Goal: Task Accomplishment & Management: Manage account settings

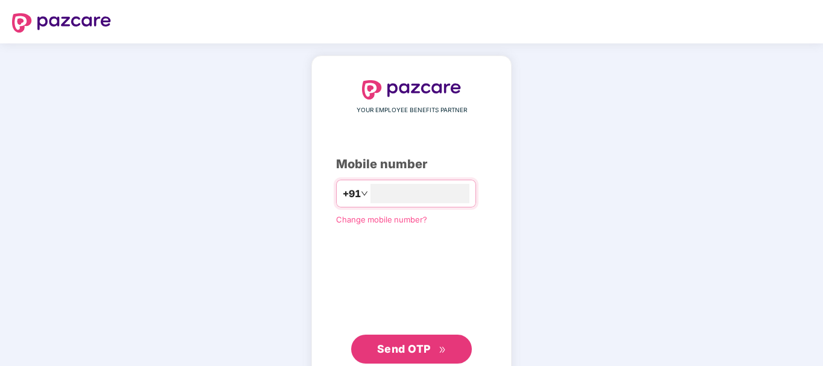
type input "*"
type input "**********"
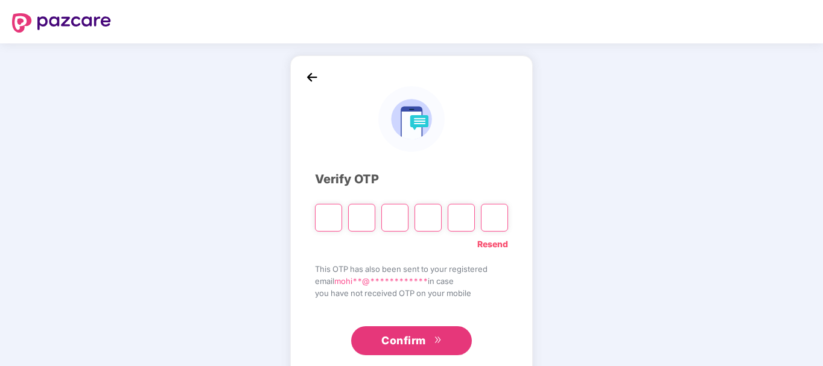
paste input "*"
type input "*"
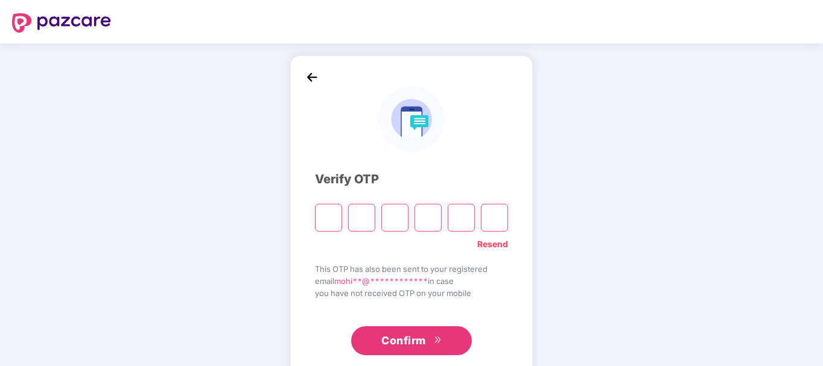
type input "*"
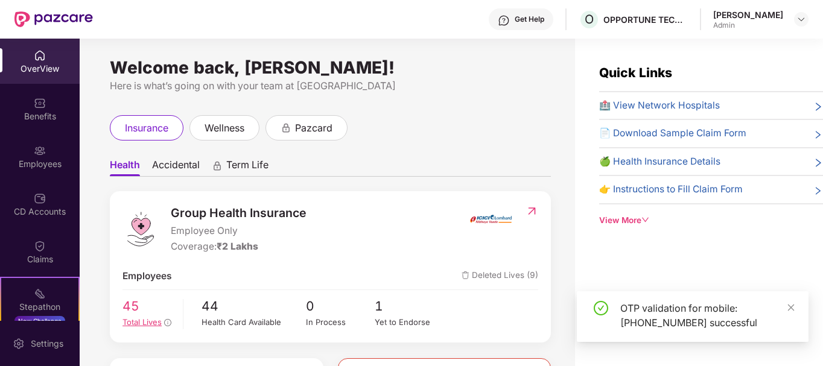
click at [124, 328] on div "Total Lives" at bounding box center [149, 322] width 52 height 13
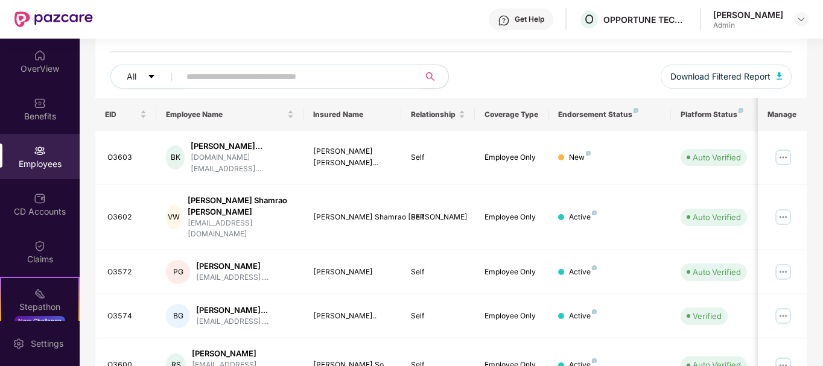
scroll to position [124, 0]
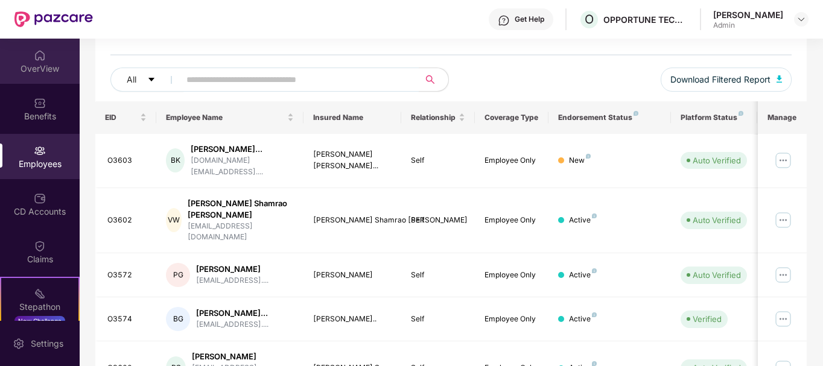
click at [46, 63] on div "OverView" at bounding box center [40, 69] width 80 height 12
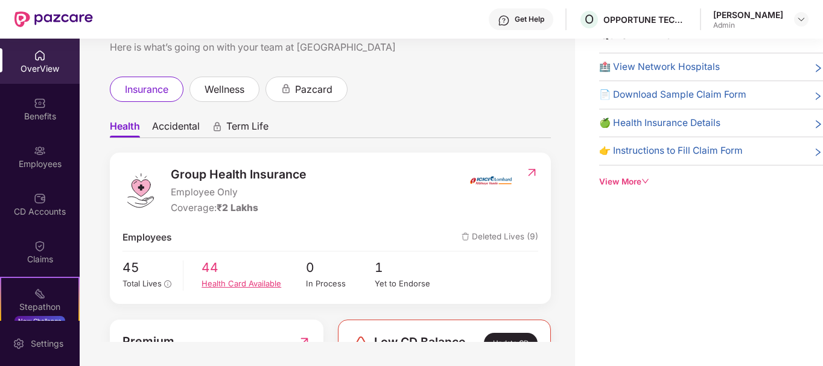
click at [212, 278] on div "Health Card Available" at bounding box center [254, 284] width 104 height 13
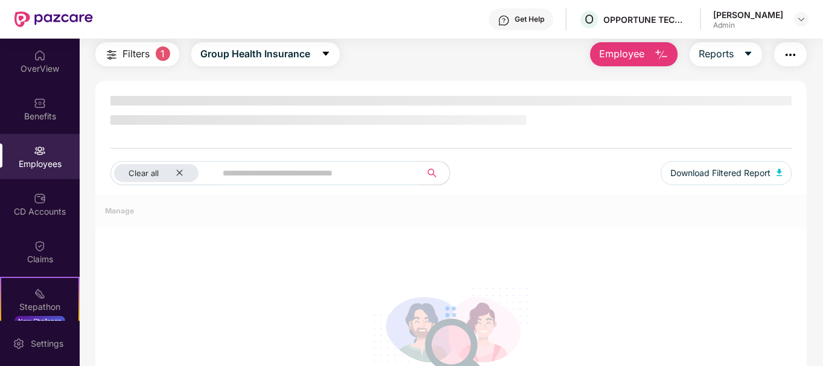
scroll to position [124, 0]
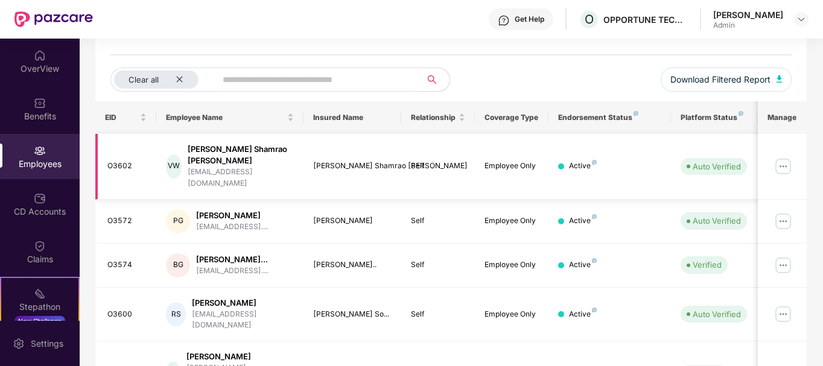
click at [786, 157] on img at bounding box center [783, 166] width 19 height 19
click at [572, 89] on div "Clear all Download Filtered Report" at bounding box center [451, 85] width 682 height 34
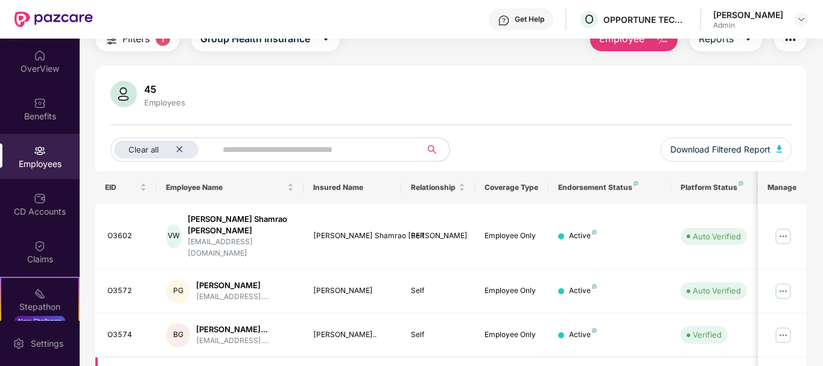
scroll to position [5, 0]
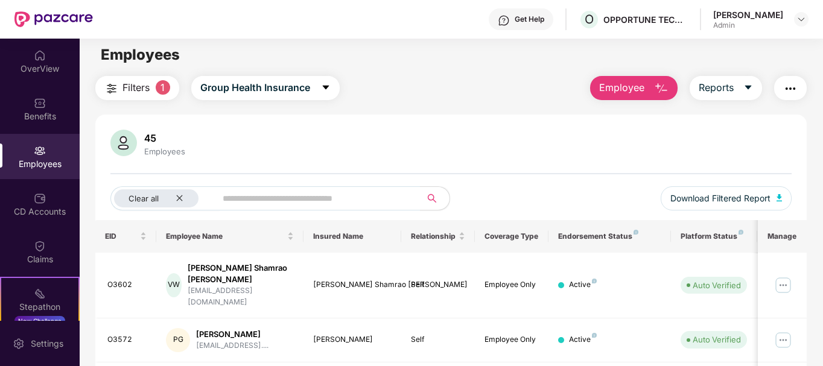
click at [52, 174] on div "Employees" at bounding box center [40, 156] width 80 height 45
click at [49, 75] on div "OverView" at bounding box center [40, 61] width 80 height 45
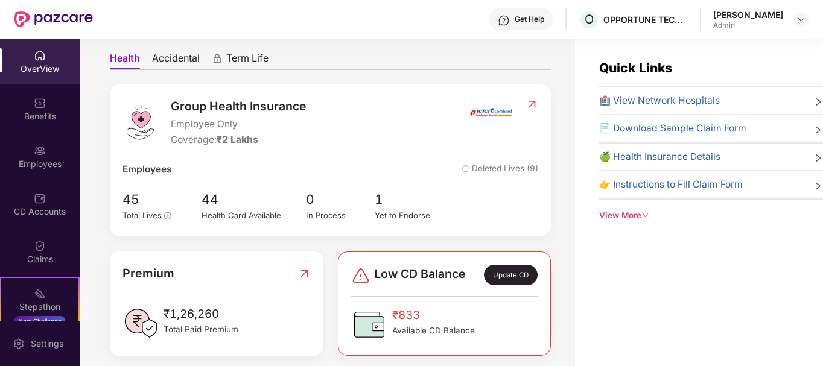
scroll to position [118, 0]
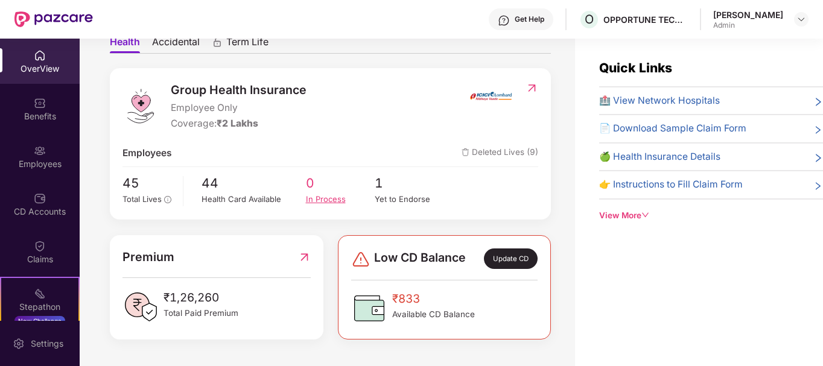
click at [372, 192] on span "0" at bounding box center [340, 183] width 69 height 20
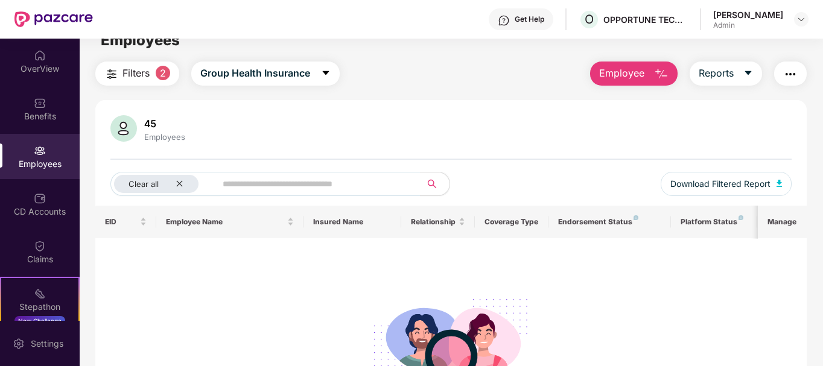
scroll to position [0, 0]
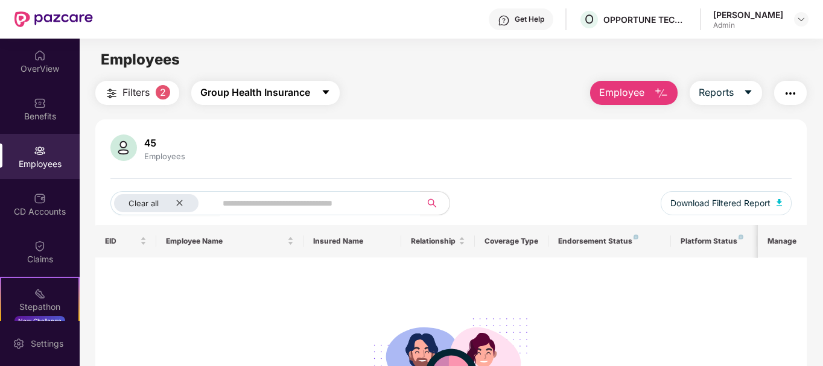
click at [269, 85] on button "Group Health Insurance" at bounding box center [265, 93] width 149 height 24
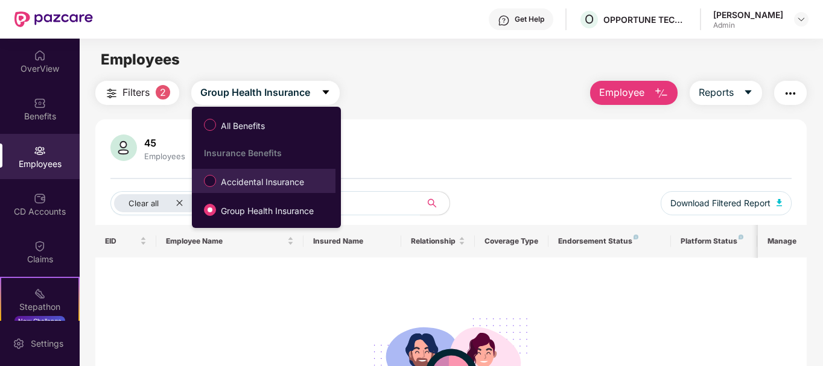
click at [248, 173] on label "Accidental Insurance" at bounding box center [256, 181] width 117 height 21
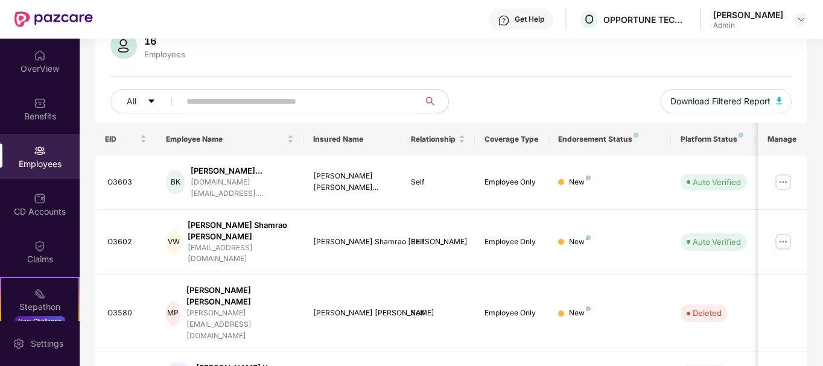
scroll to position [146, 0]
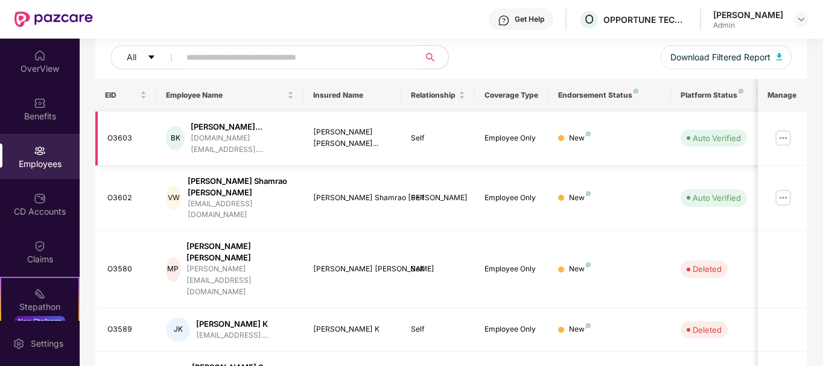
click at [582, 135] on div "New" at bounding box center [580, 138] width 22 height 11
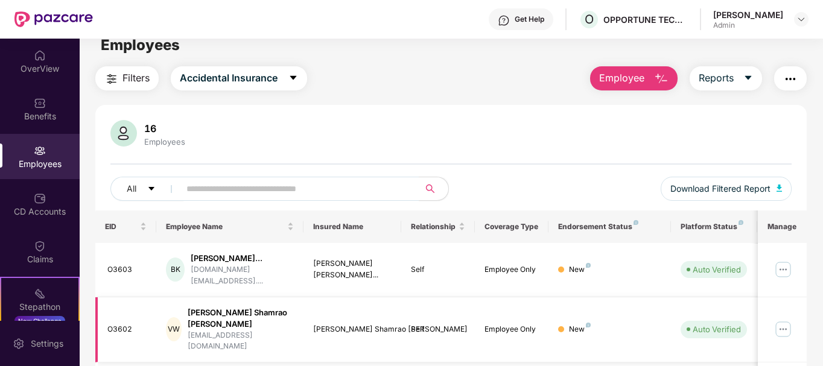
scroll to position [0, 0]
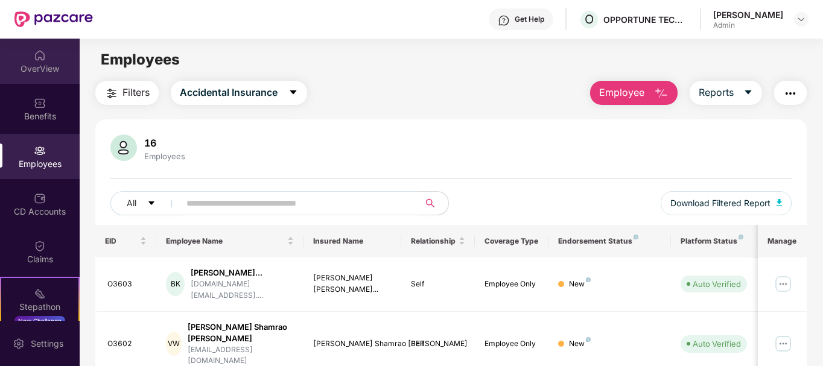
click at [43, 53] on img at bounding box center [40, 56] width 12 height 12
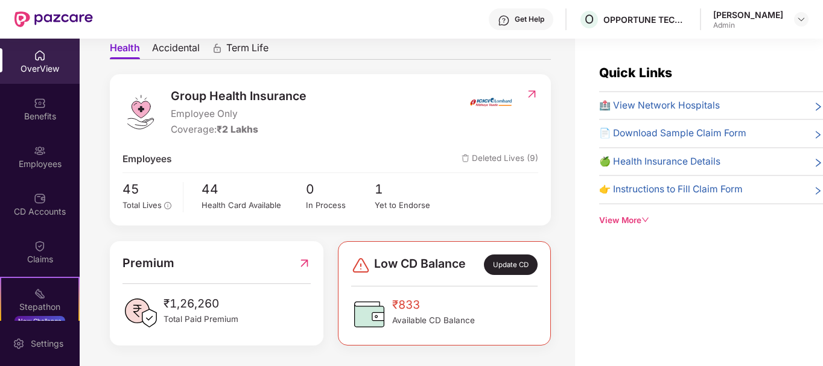
scroll to position [118, 0]
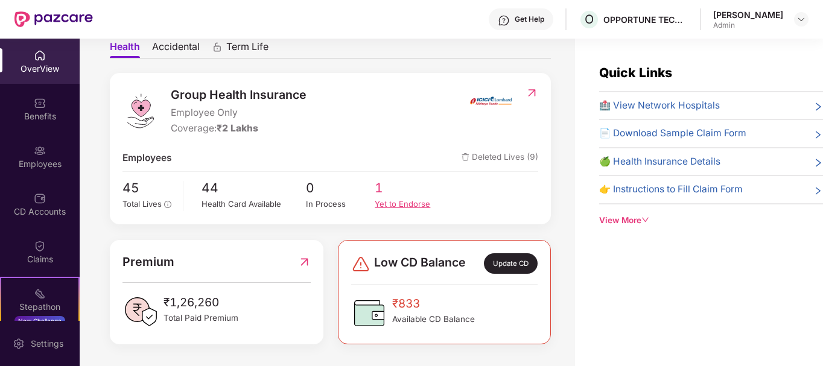
click at [391, 205] on div "Yet to Endorse" at bounding box center [409, 204] width 69 height 13
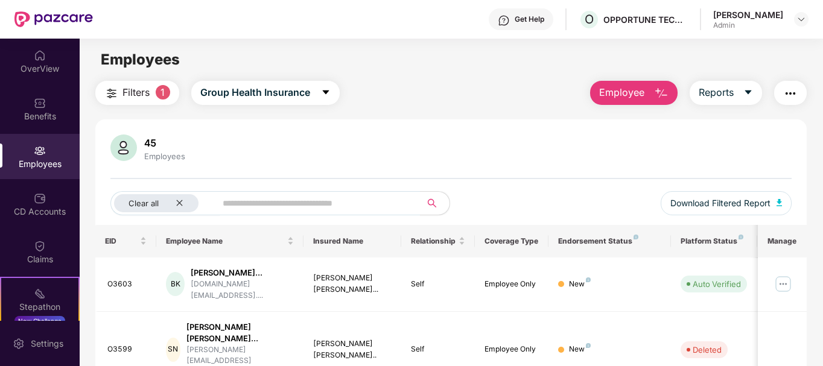
scroll to position [43, 0]
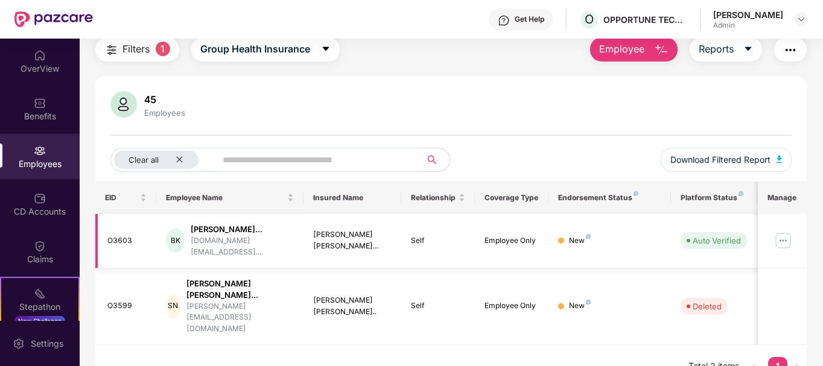
click at [778, 243] on img at bounding box center [783, 240] width 19 height 19
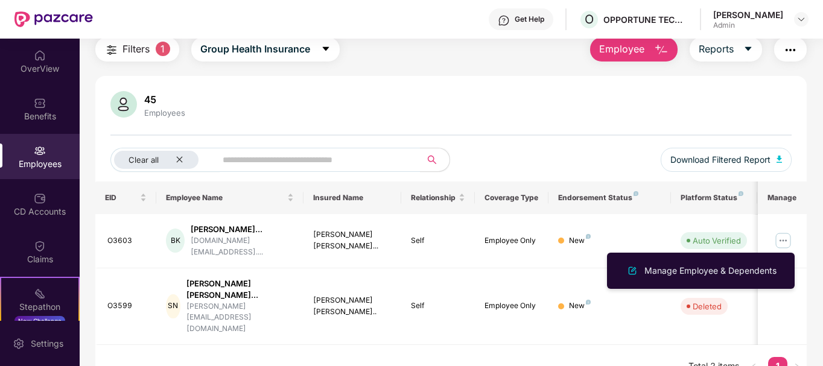
click at [587, 130] on div "45 Employees Clear all Download Filtered Report" at bounding box center [451, 136] width 712 height 91
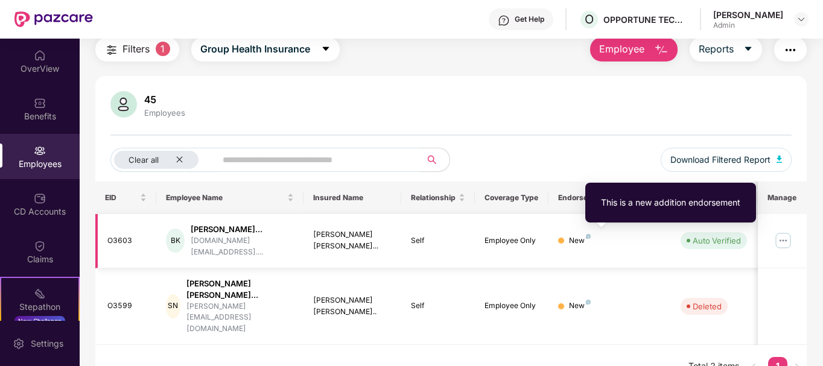
click at [586, 236] on img at bounding box center [588, 236] width 5 height 5
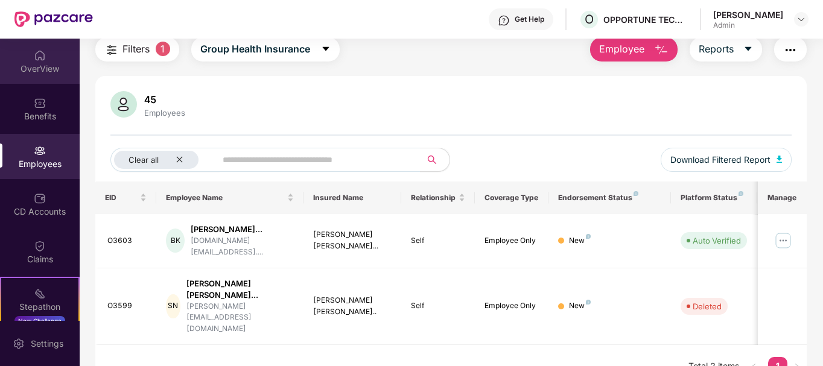
click at [58, 65] on div "OverView" at bounding box center [40, 69] width 80 height 12
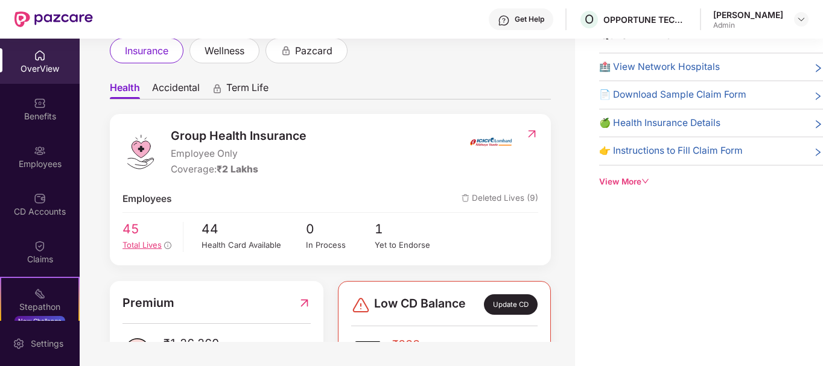
scroll to position [37, 0]
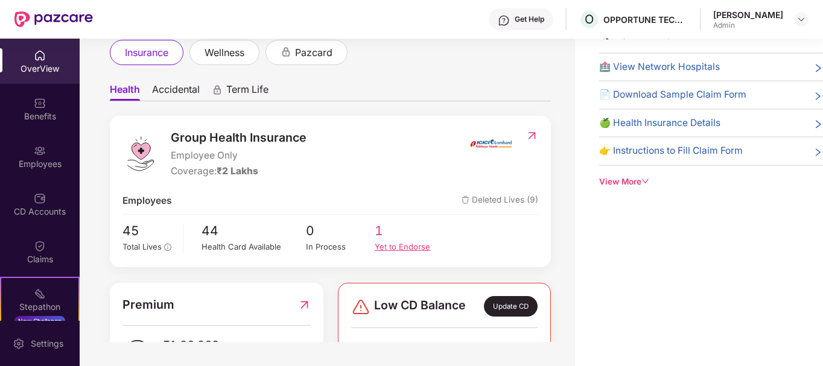
click at [411, 248] on div "Yet to Endorse" at bounding box center [409, 247] width 69 height 13
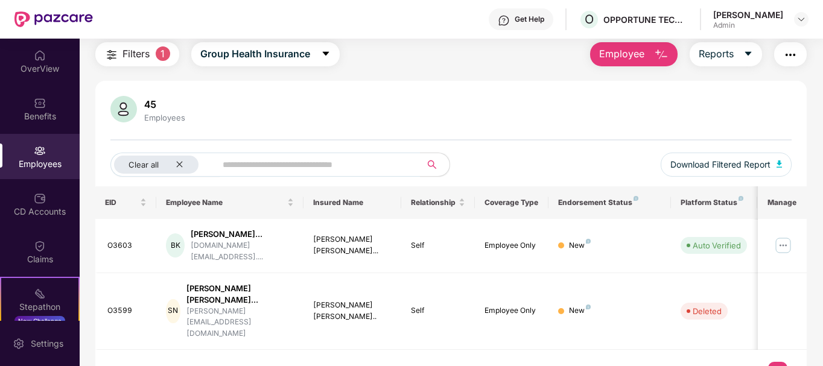
scroll to position [43, 0]
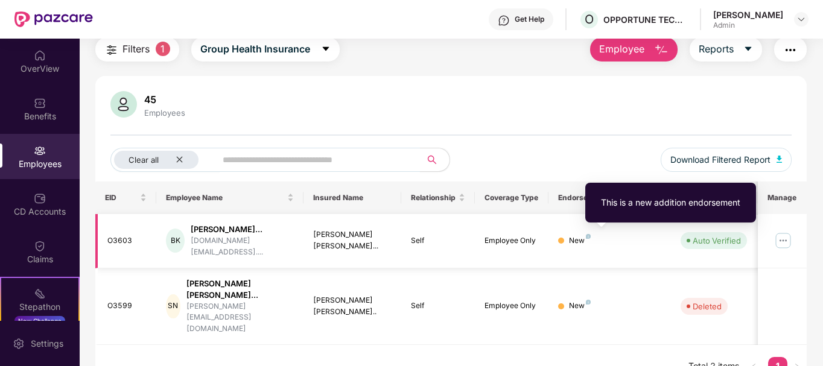
click at [587, 237] on img at bounding box center [588, 236] width 5 height 5
click at [590, 237] on img at bounding box center [588, 236] width 5 height 5
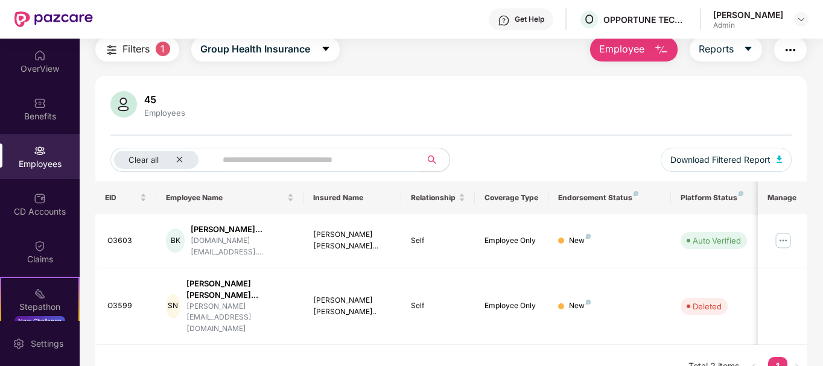
scroll to position [0, 0]
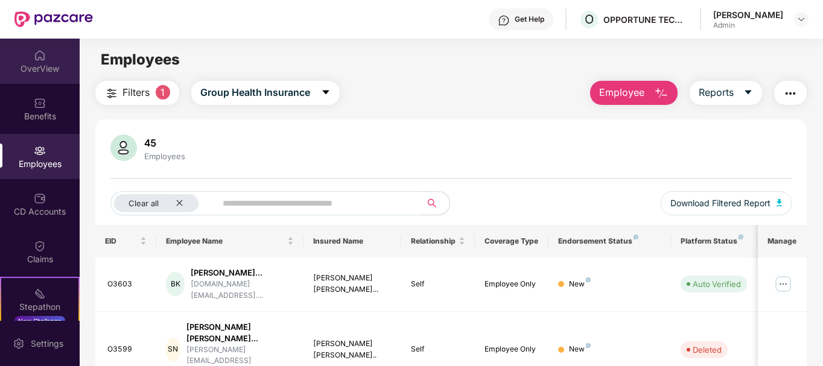
click at [28, 68] on div "OverView" at bounding box center [40, 69] width 80 height 12
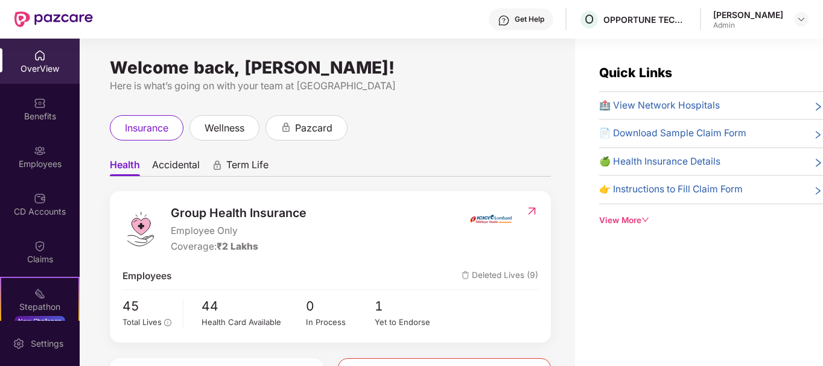
click at [183, 164] on span "Accidental" at bounding box center [176, 168] width 48 height 18
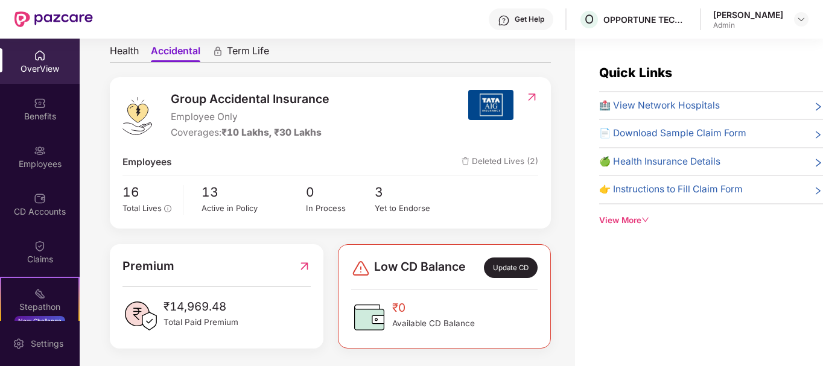
scroll to position [115, 0]
click at [139, 46] on span "Health" at bounding box center [124, 53] width 29 height 18
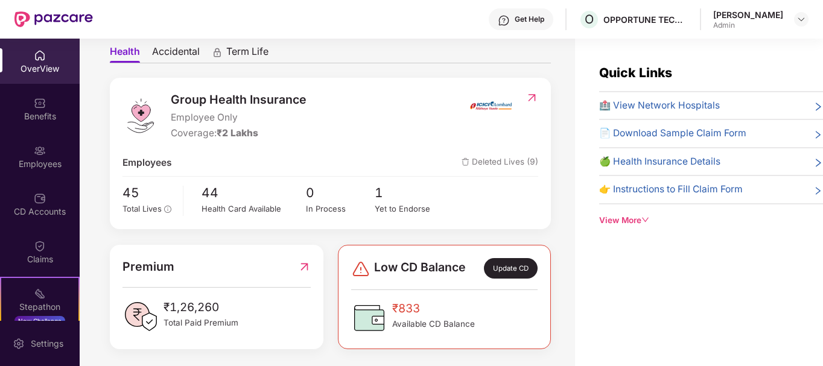
scroll to position [118, 0]
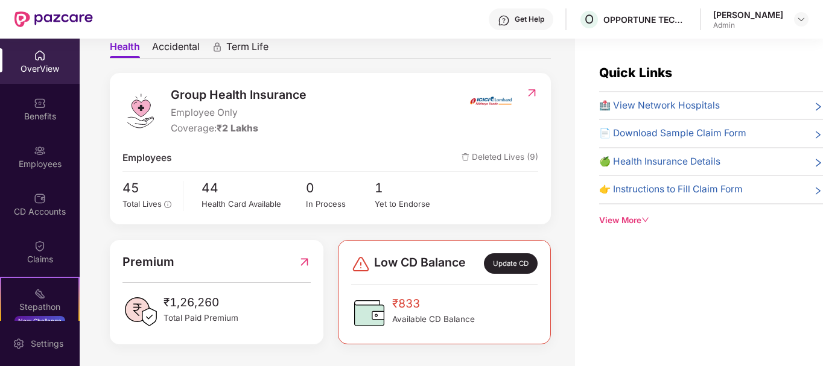
click at [179, 48] on span "Accidental" at bounding box center [176, 49] width 48 height 18
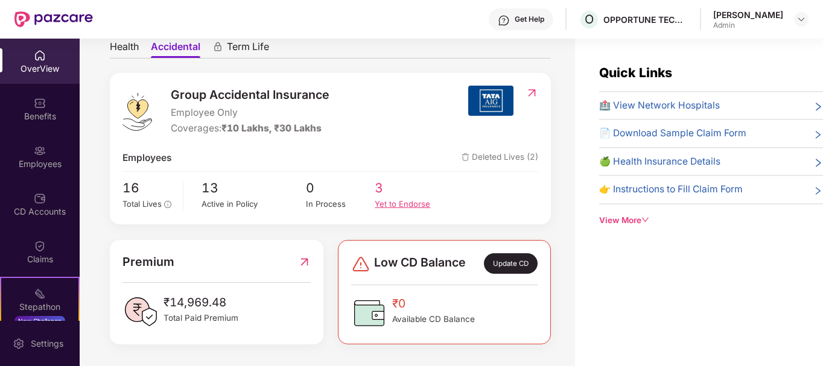
click at [395, 204] on div "Yet to Endorse" at bounding box center [409, 204] width 69 height 13
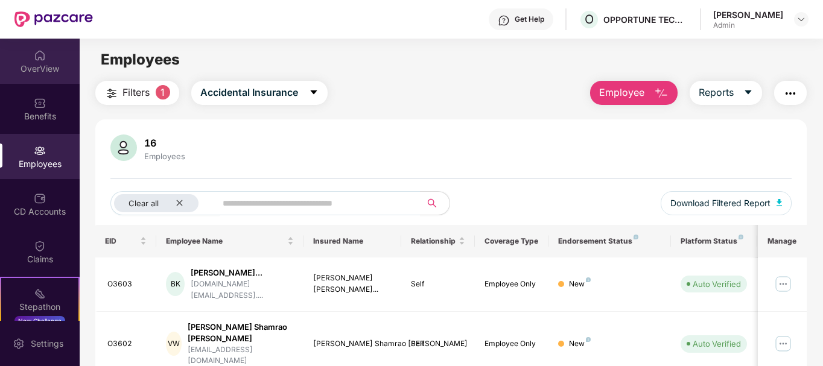
click at [40, 64] on div "OverView" at bounding box center [40, 69] width 80 height 12
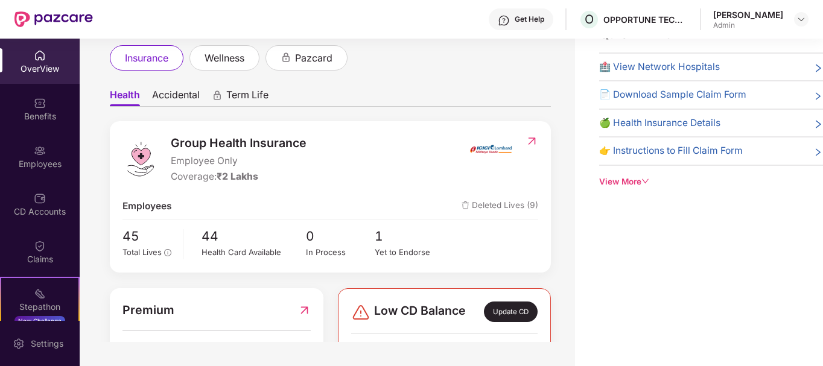
scroll to position [31, 0]
click at [190, 101] on span "Accidental" at bounding box center [176, 98] width 48 height 18
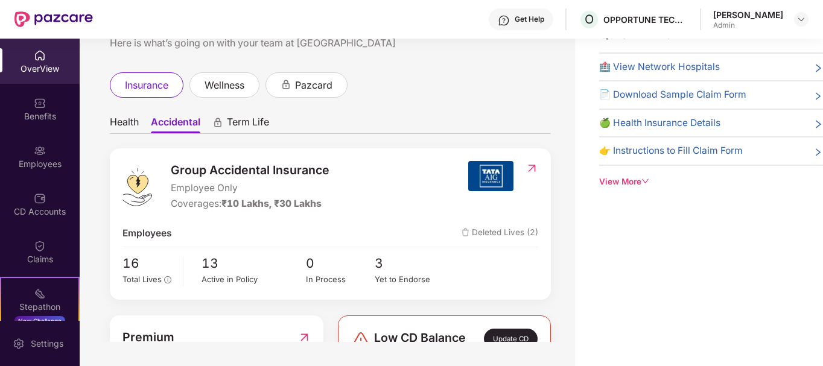
scroll to position [0, 0]
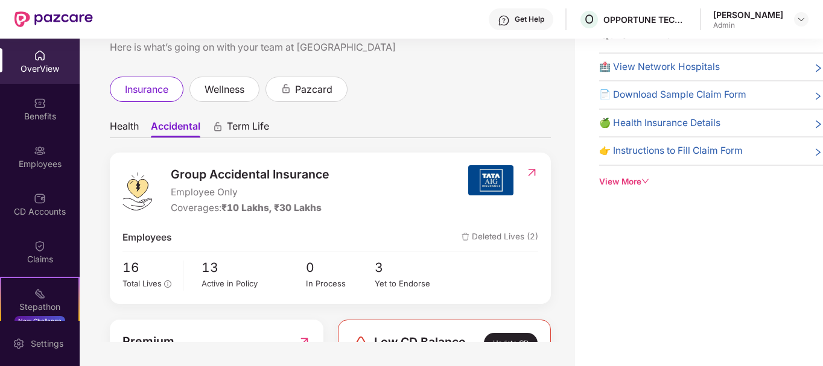
click at [137, 120] on span "Health" at bounding box center [124, 129] width 29 height 18
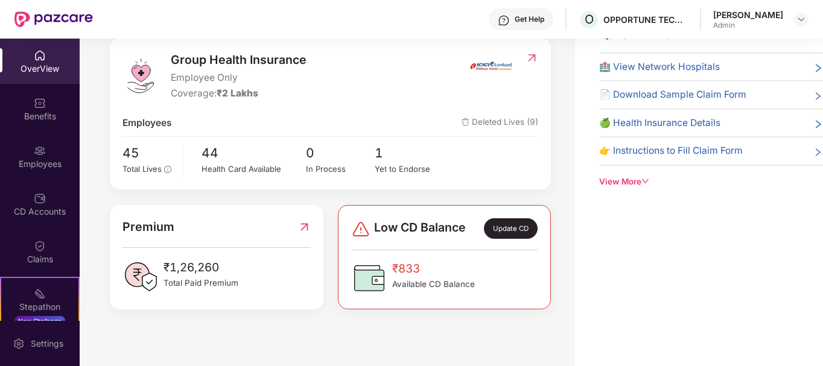
scroll to position [118, 0]
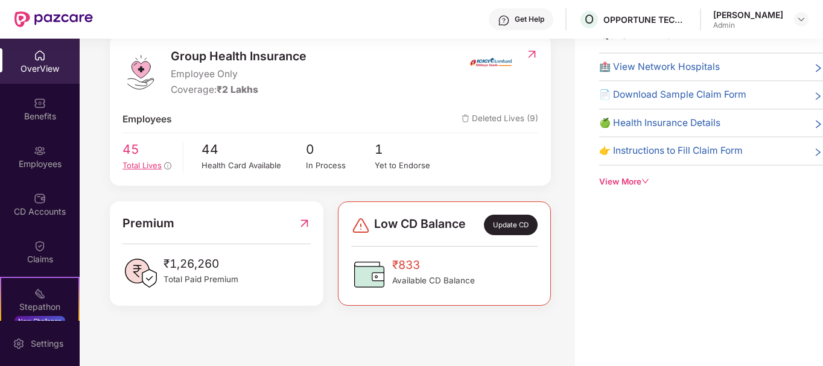
click at [136, 165] on span "Total Lives" at bounding box center [142, 166] width 39 height 10
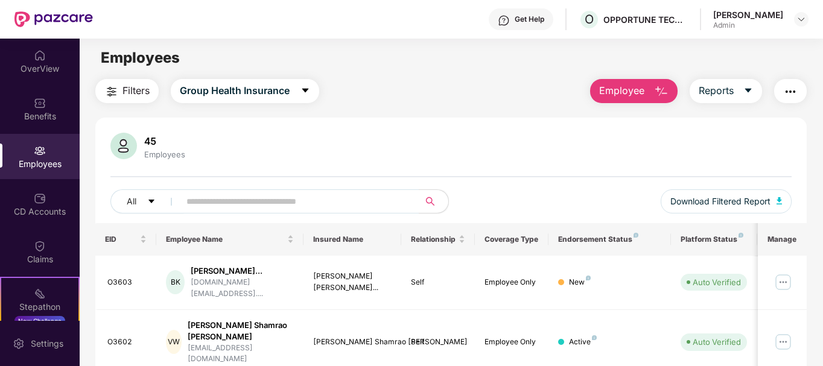
scroll to position [0, 0]
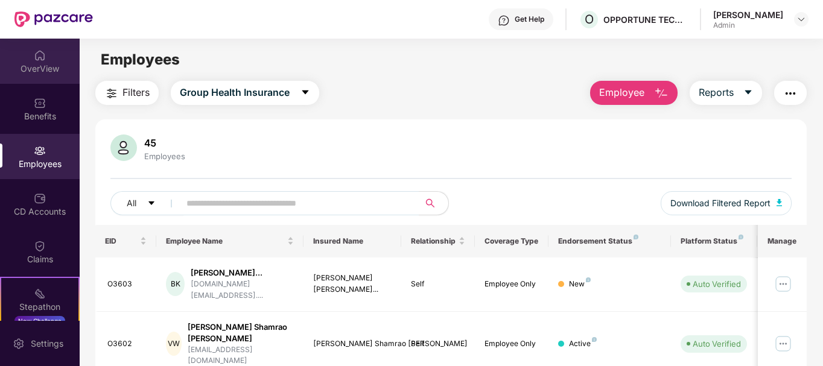
click at [50, 52] on div "OverView" at bounding box center [40, 61] width 80 height 45
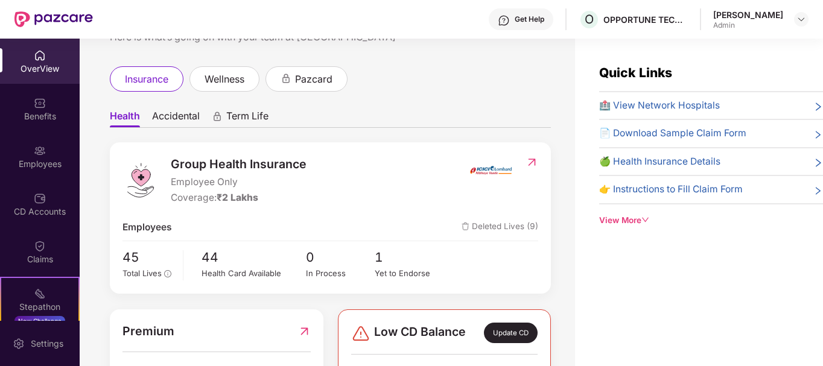
scroll to position [36, 0]
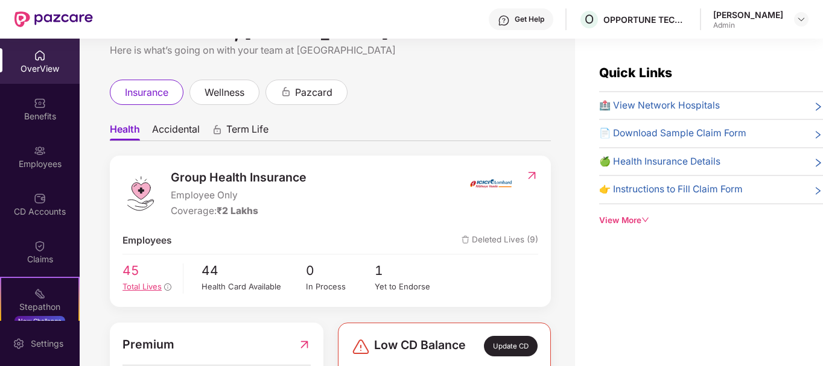
click at [150, 279] on span "45" at bounding box center [149, 271] width 52 height 20
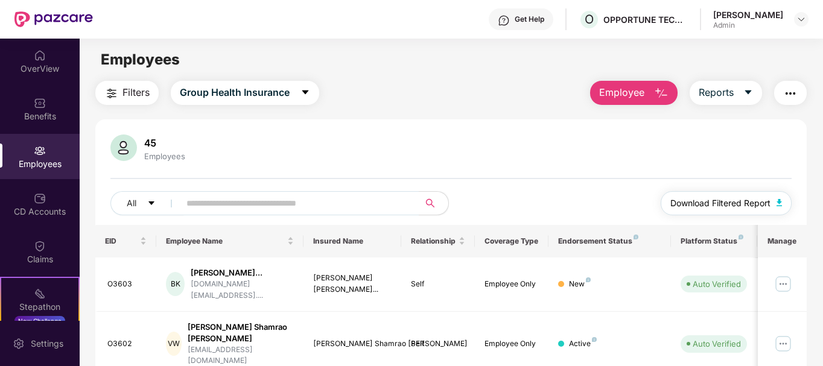
click at [701, 208] on span "Download Filtered Report" at bounding box center [721, 203] width 100 height 13
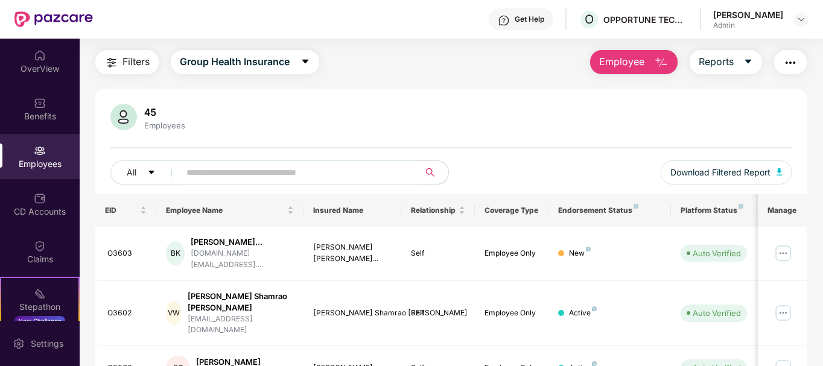
scroll to position [0, 0]
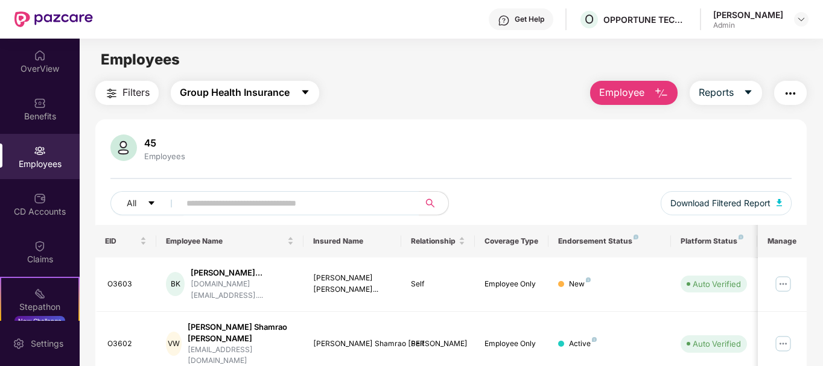
click at [223, 85] on span "Group Health Insurance" at bounding box center [235, 92] width 110 height 15
click at [37, 73] on div "OverView" at bounding box center [40, 69] width 80 height 12
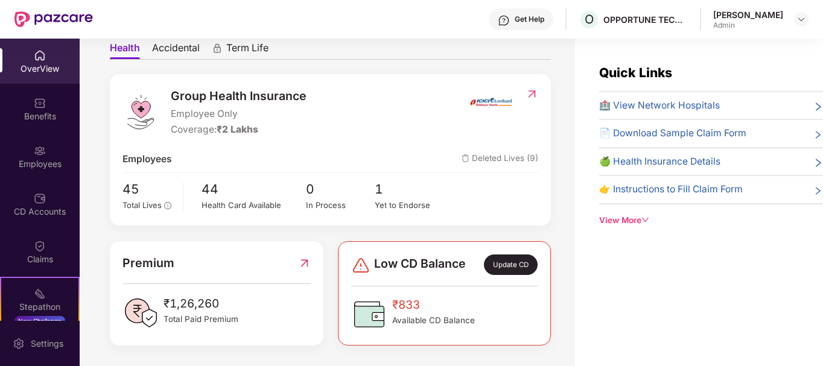
scroll to position [118, 0]
click at [190, 54] on span "Accidental" at bounding box center [176, 49] width 48 height 18
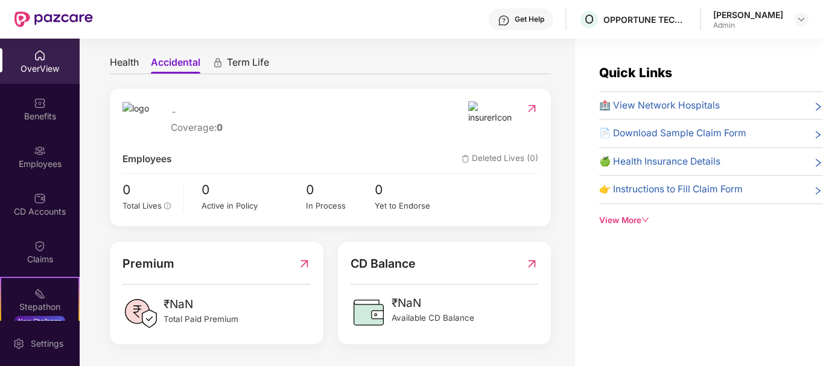
scroll to position [118, 0]
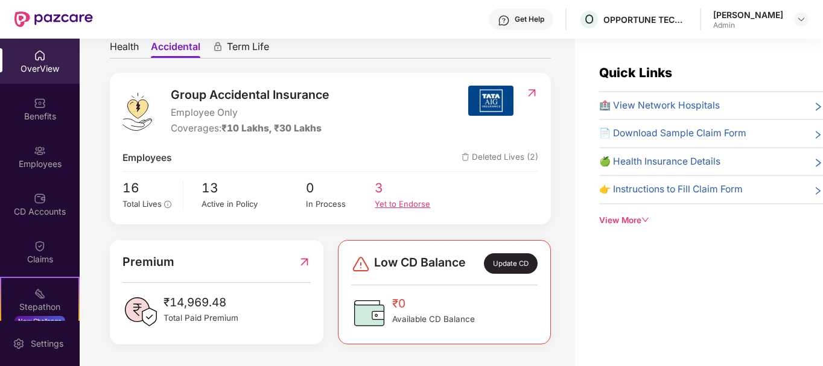
click at [389, 206] on div "Yet to Endorse" at bounding box center [409, 204] width 69 height 13
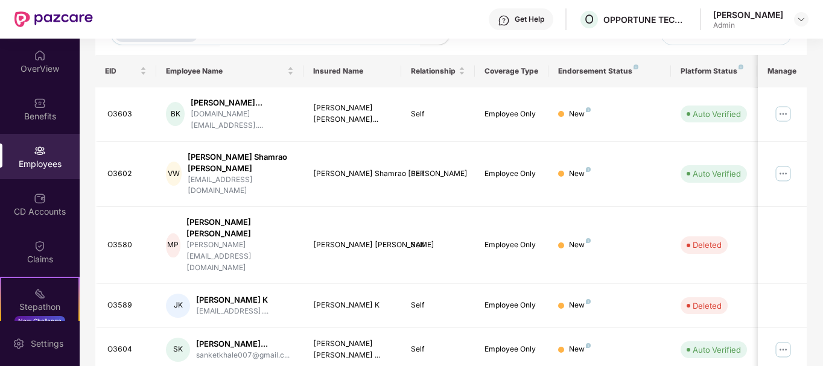
scroll to position [176, 0]
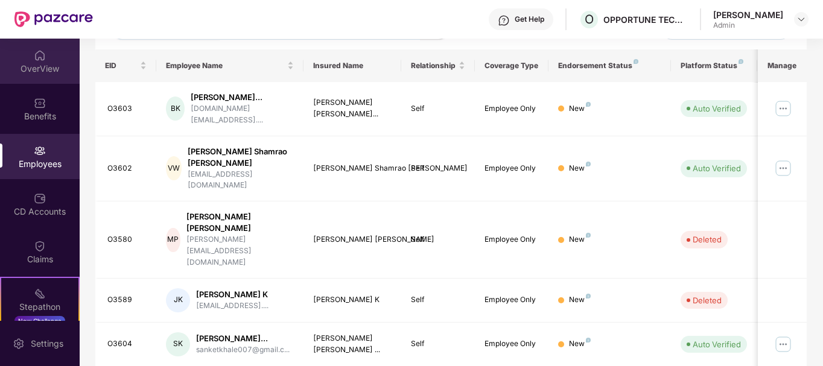
click at [10, 45] on div "OverView" at bounding box center [40, 61] width 80 height 45
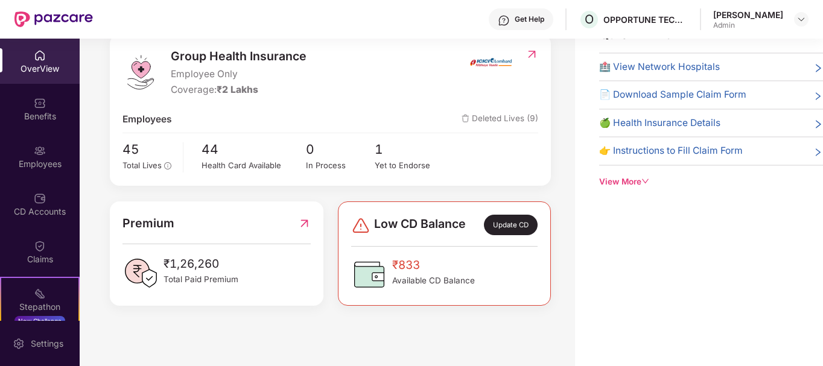
scroll to position [0, 0]
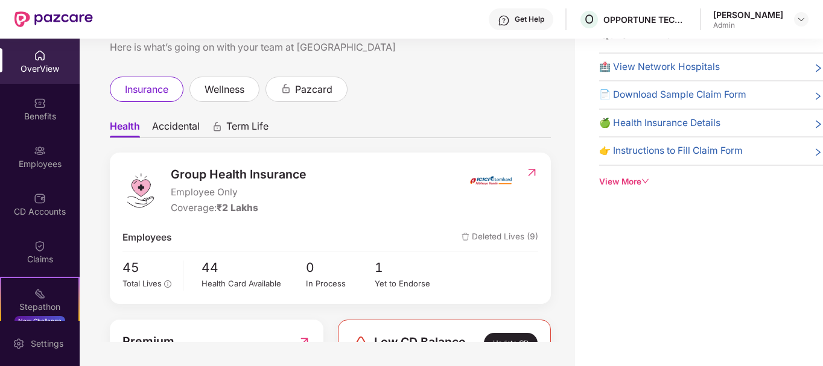
click at [186, 129] on span "Accidental" at bounding box center [176, 129] width 48 height 18
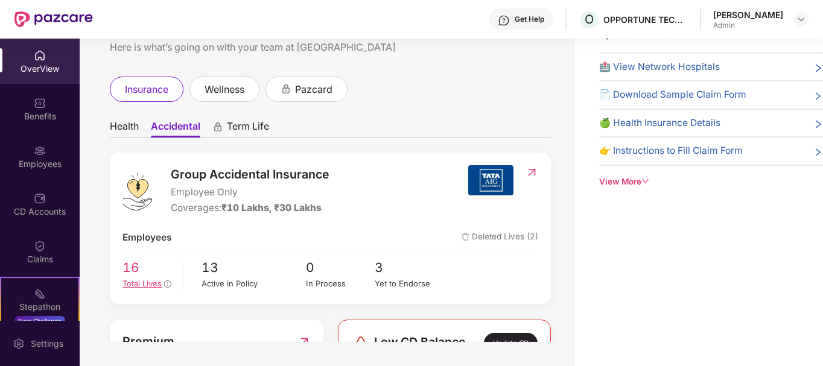
click at [149, 278] on div "Total Lives" at bounding box center [149, 284] width 52 height 13
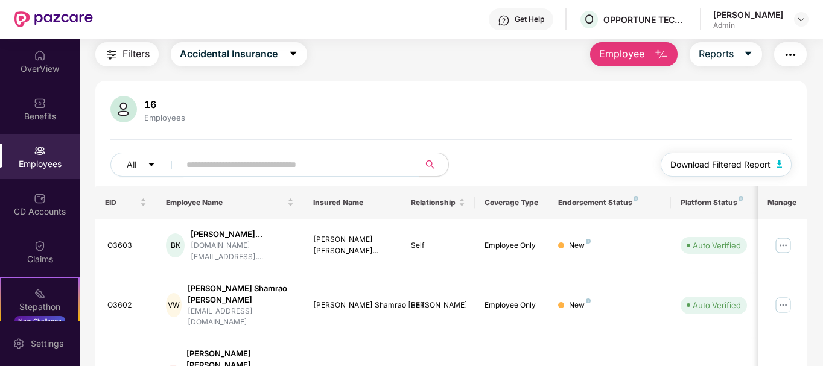
click at [709, 159] on span "Download Filtered Report" at bounding box center [721, 164] width 100 height 13
click at [61, 73] on div "OverView" at bounding box center [40, 69] width 80 height 12
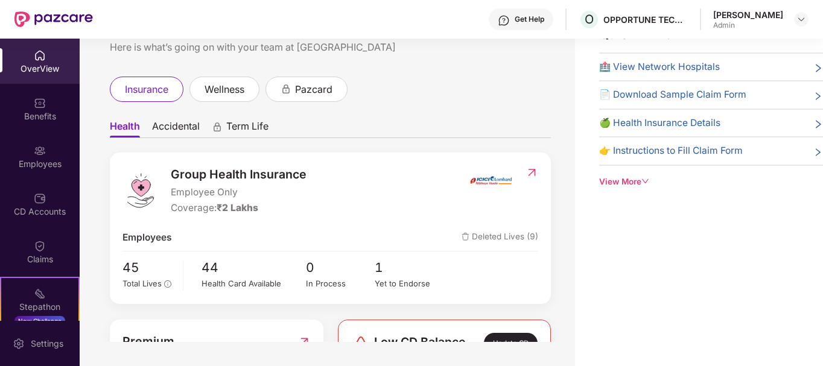
click at [170, 133] on span "Accidental" at bounding box center [176, 129] width 48 height 18
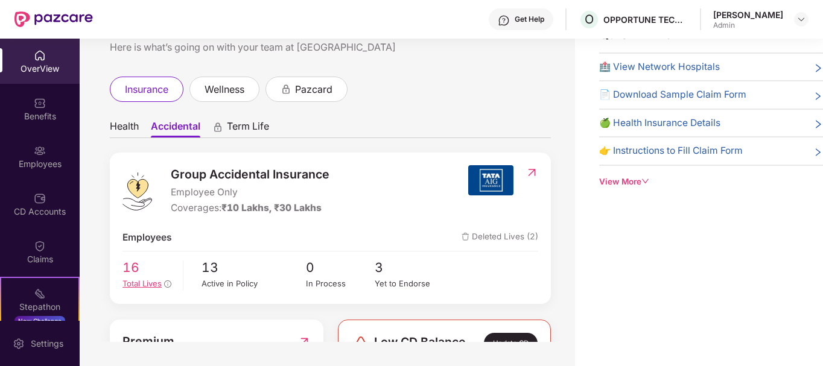
click at [143, 288] on span "Total Lives" at bounding box center [142, 284] width 39 height 10
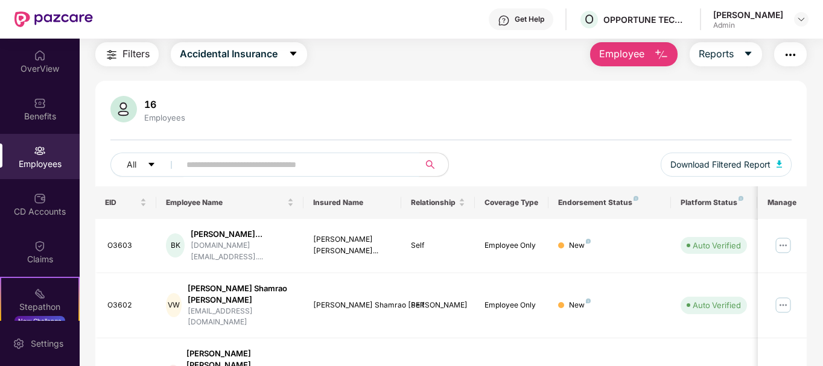
click at [240, 164] on input "text" at bounding box center [295, 165] width 217 height 18
click at [45, 50] on div "OverView" at bounding box center [40, 61] width 80 height 45
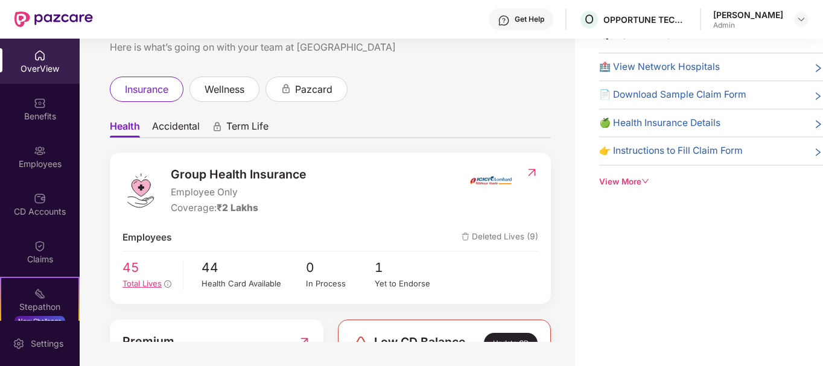
click at [159, 283] on span "Total Lives" at bounding box center [142, 284] width 39 height 10
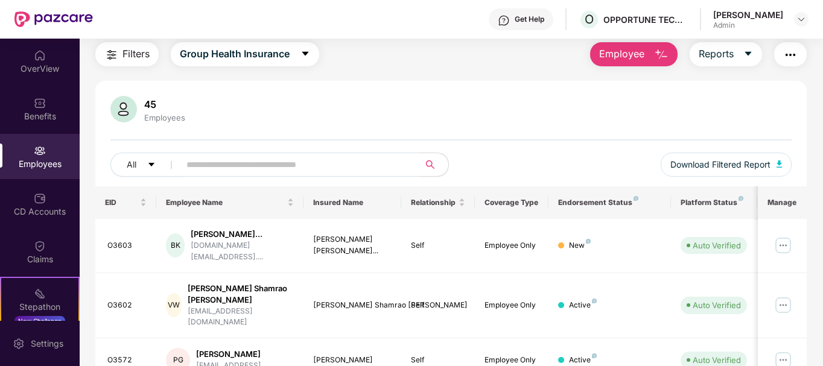
click at [281, 171] on input "text" at bounding box center [295, 165] width 217 height 18
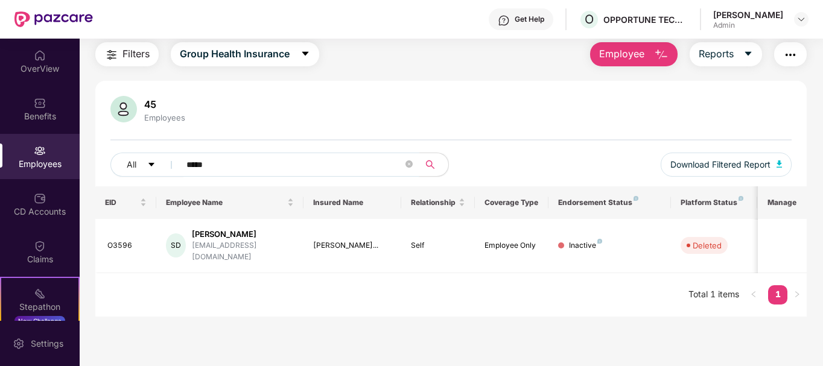
type input "*****"
